Goal: Book appointment/travel/reservation

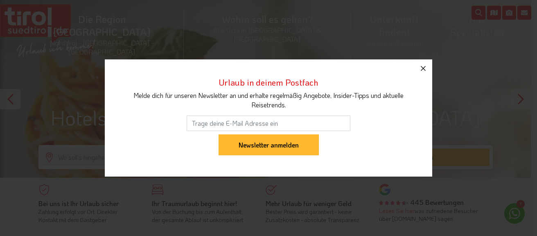
click at [420, 69] on icon "button" at bounding box center [423, 68] width 10 height 10
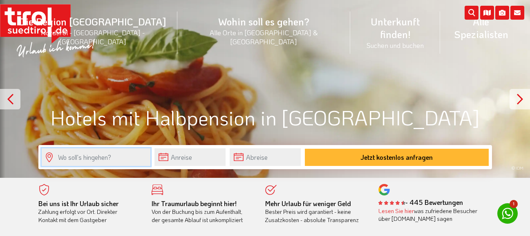
click at [90, 159] on input "text" at bounding box center [96, 157] width 109 height 18
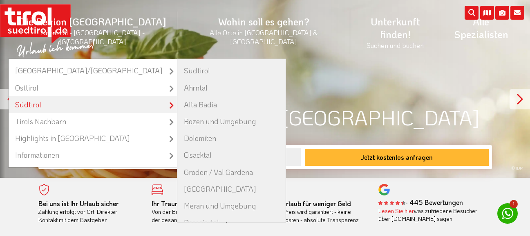
click at [88, 96] on link "Südtirol" at bounding box center [93, 104] width 168 height 17
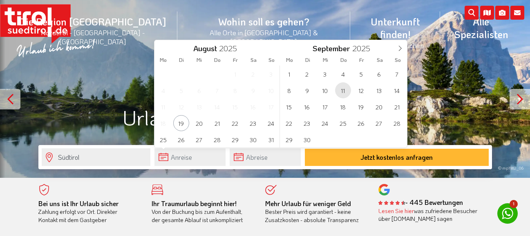
click at [345, 89] on span "11" at bounding box center [343, 90] width 16 height 16
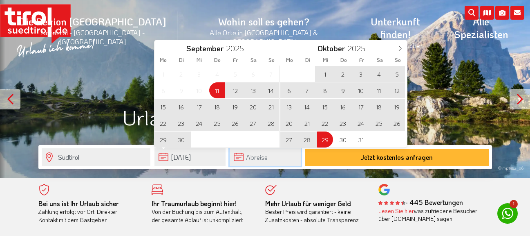
click at [260, 159] on input "text" at bounding box center [265, 157] width 71 height 18
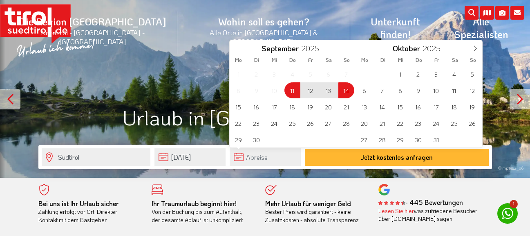
click at [345, 89] on span "14" at bounding box center [347, 90] width 16 height 16
type input "11-09-2025"
type input "14-09-2025"
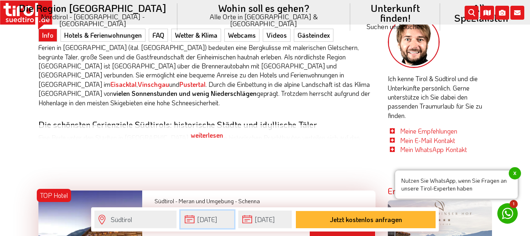
scroll to position [409, 0]
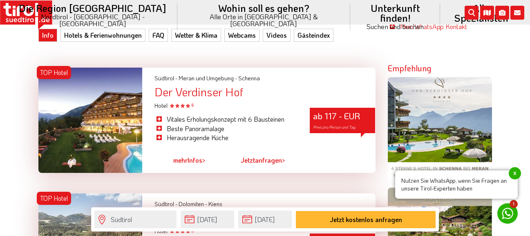
click at [186, 158] on span "mehr" at bounding box center [180, 159] width 14 height 9
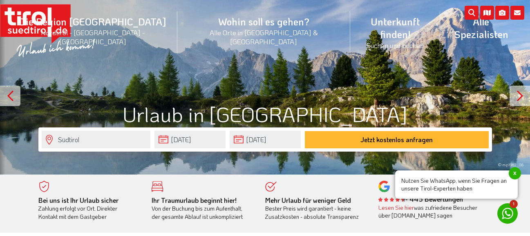
scroll to position [0, 0]
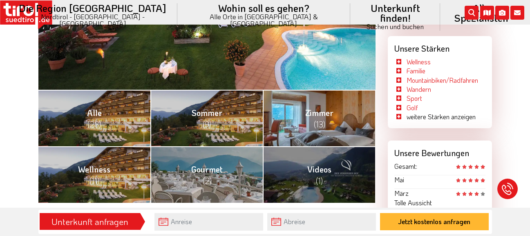
scroll to position [327, 0]
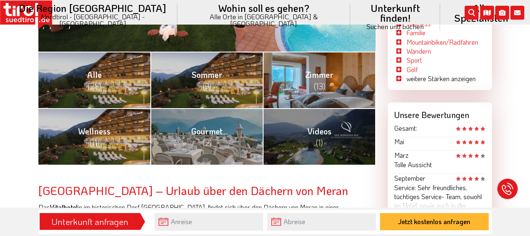
click at [327, 81] on link "Zimmer (13)" at bounding box center [319, 80] width 112 height 56
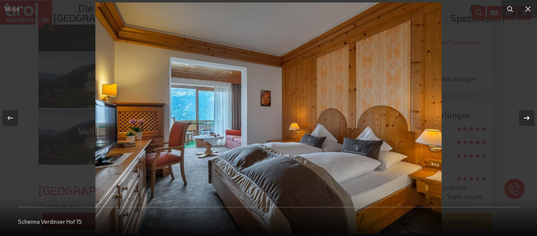
click at [529, 116] on icon at bounding box center [526, 118] width 10 height 10
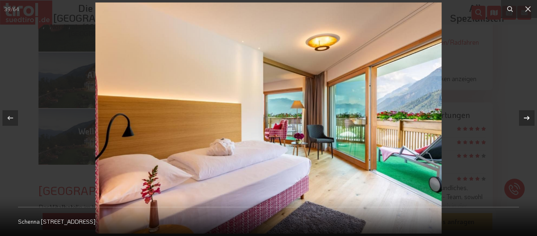
click at [529, 116] on icon at bounding box center [526, 118] width 10 height 10
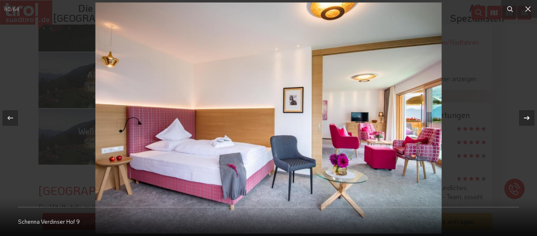
click at [528, 116] on icon at bounding box center [526, 118] width 10 height 10
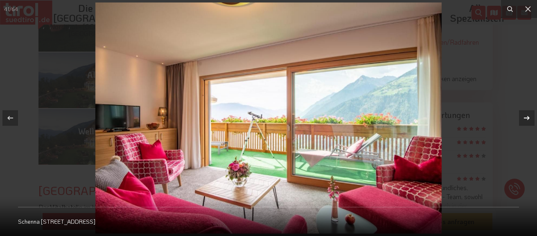
click at [528, 116] on icon at bounding box center [526, 118] width 6 height 4
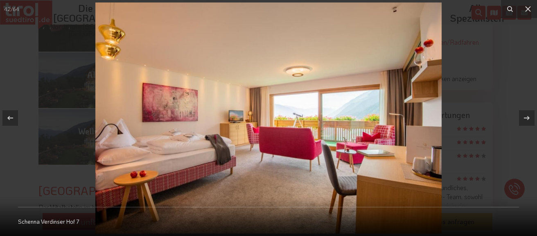
drag, startPoint x: 526, startPoint y: 113, endPoint x: 536, endPoint y: 85, distance: 29.9
click at [530, 101] on button at bounding box center [522, 117] width 29 height 41
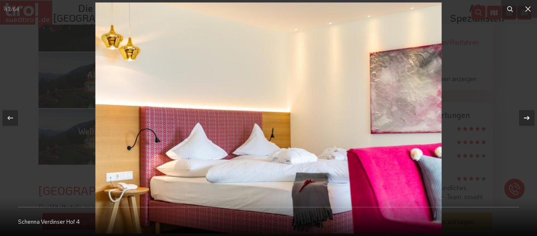
click at [527, 115] on icon at bounding box center [526, 118] width 10 height 10
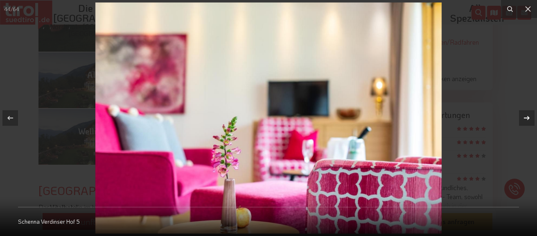
click at [523, 115] on icon at bounding box center [526, 118] width 10 height 10
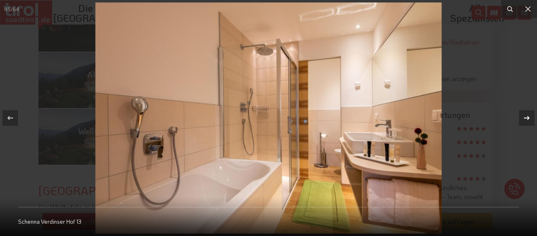
click at [527, 117] on icon at bounding box center [526, 118] width 10 height 10
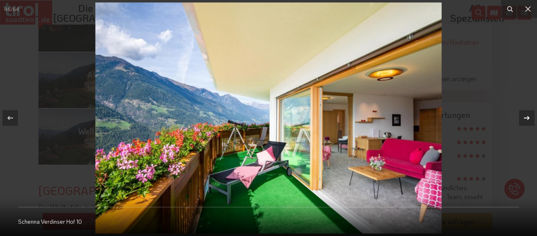
click at [526, 117] on icon at bounding box center [526, 118] width 10 height 10
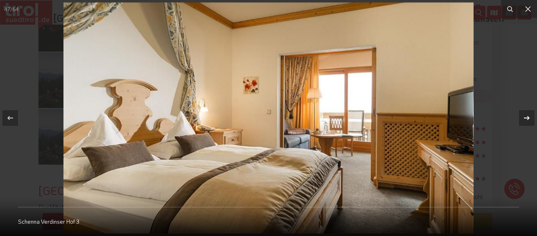
click at [527, 117] on icon at bounding box center [526, 118] width 10 height 10
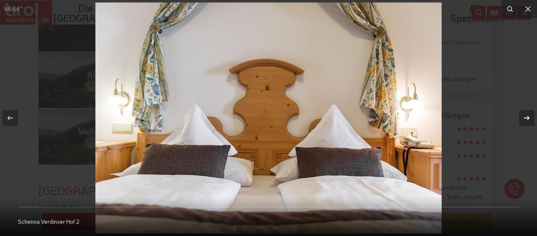
click at [527, 117] on icon at bounding box center [526, 118] width 10 height 10
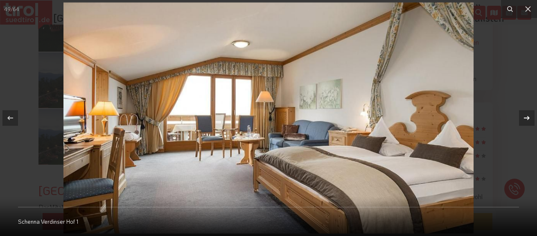
click at [526, 117] on icon at bounding box center [526, 118] width 10 height 10
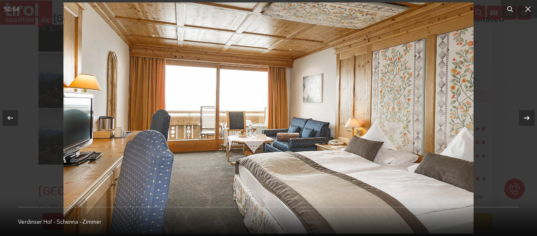
click at [526, 117] on icon at bounding box center [526, 118] width 10 height 10
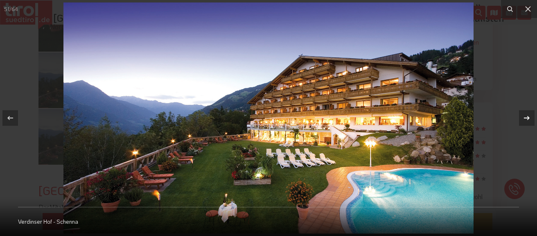
click at [525, 117] on icon at bounding box center [526, 118] width 10 height 10
